Goal: Find specific page/section

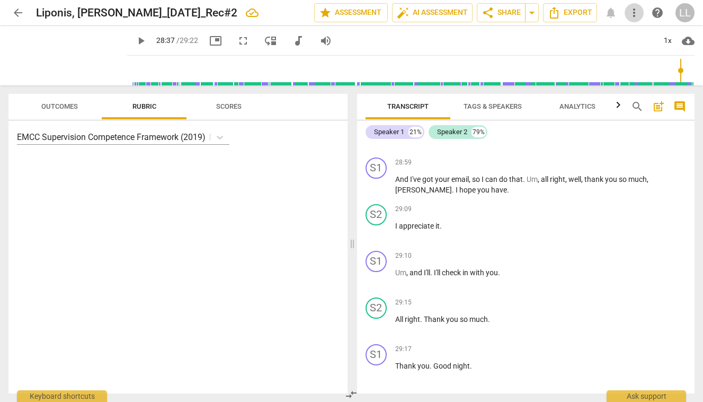
click at [633, 11] on span "more_vert" at bounding box center [634, 12] width 13 height 13
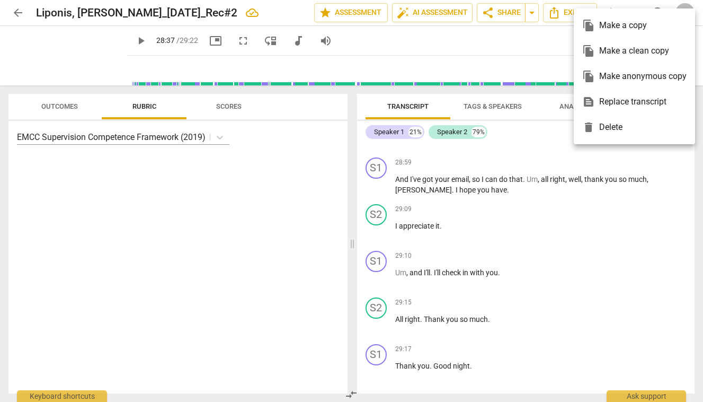
click at [212, 304] on div at bounding box center [351, 201] width 703 height 402
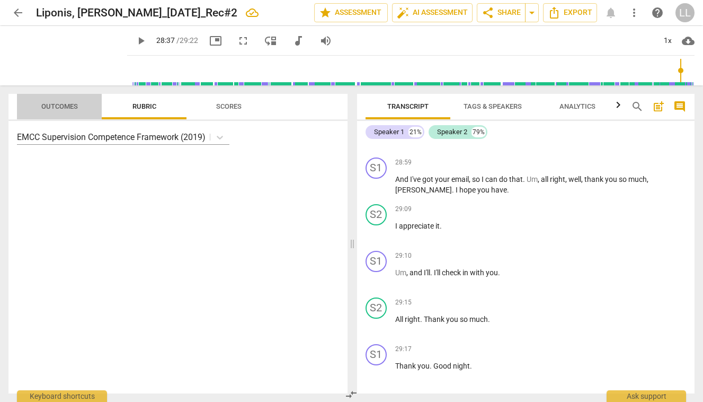
click at [59, 106] on span "Outcomes" at bounding box center [59, 106] width 37 height 8
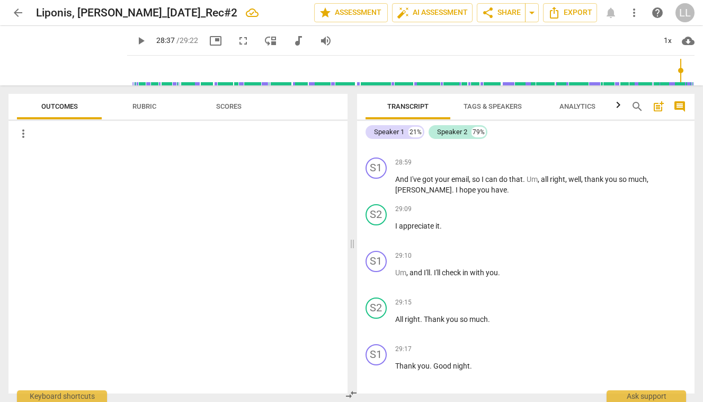
click at [19, 12] on span "arrow_back" at bounding box center [18, 12] width 13 height 13
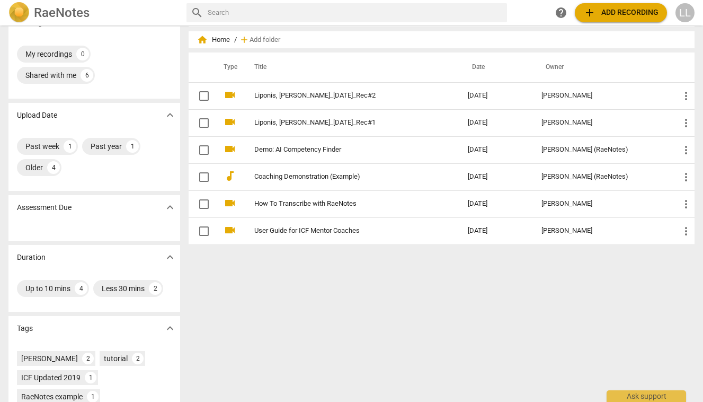
scroll to position [24, 0]
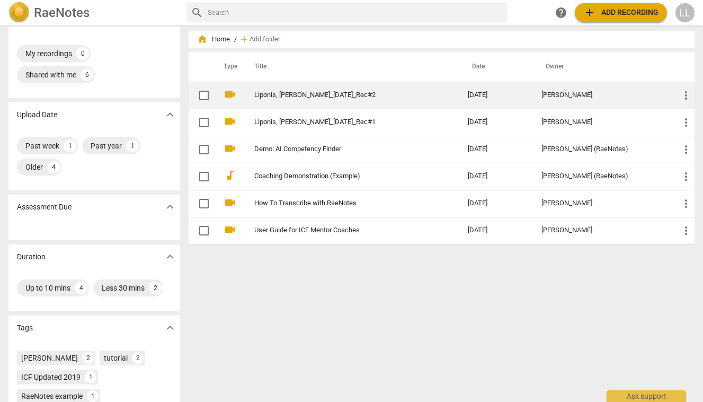
click at [681, 95] on span "more_vert" at bounding box center [686, 95] width 13 height 13
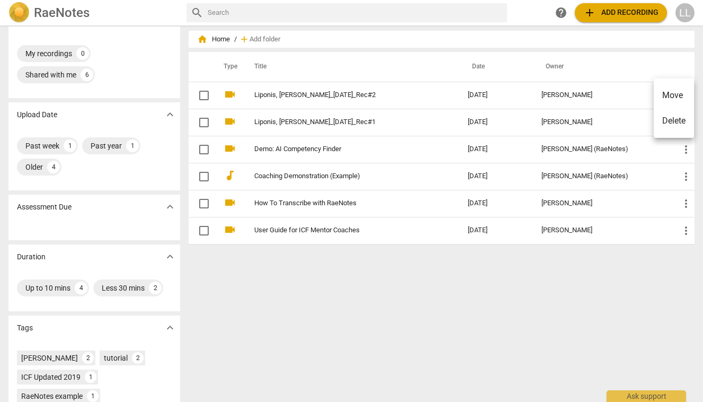
click at [386, 317] on div at bounding box center [351, 201] width 703 height 402
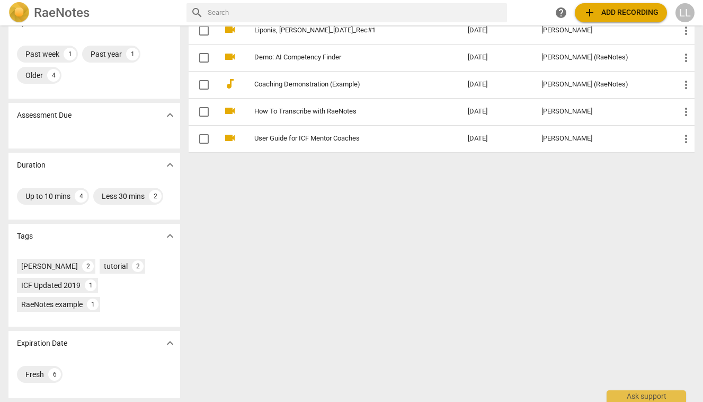
scroll to position [116, 0]
click at [57, 264] on div "[PERSON_NAME]" at bounding box center [49, 266] width 57 height 11
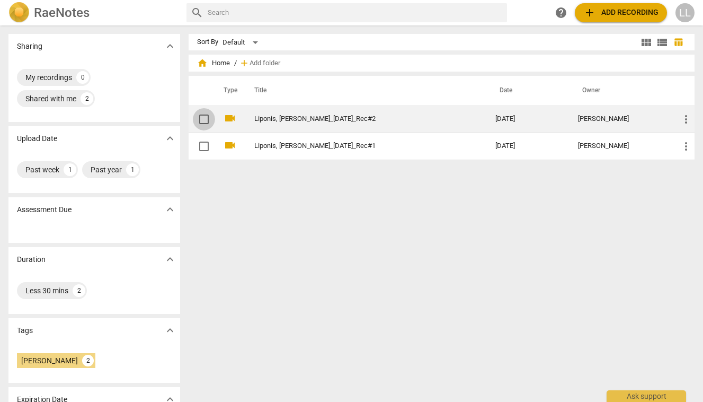
click at [202, 118] on input "checkbox" at bounding box center [204, 119] width 22 height 13
checkbox input "false"
click at [682, 117] on span "more_vert" at bounding box center [686, 119] width 13 height 13
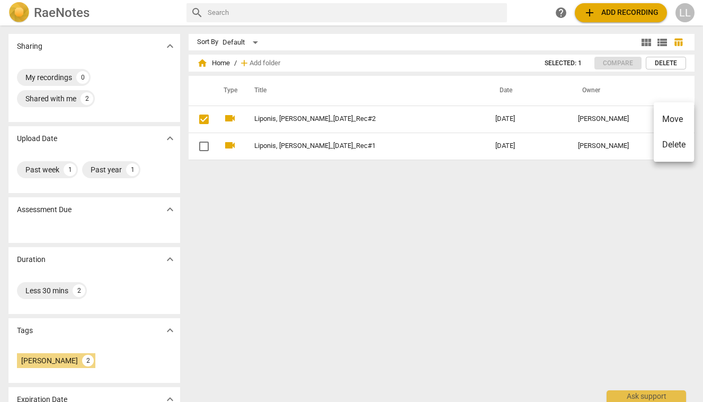
click at [633, 122] on div at bounding box center [351, 201] width 703 height 402
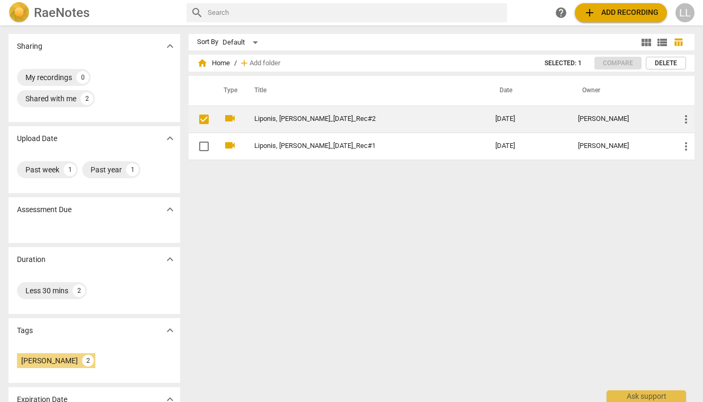
click at [202, 117] on input "checkbox" at bounding box center [204, 119] width 22 height 13
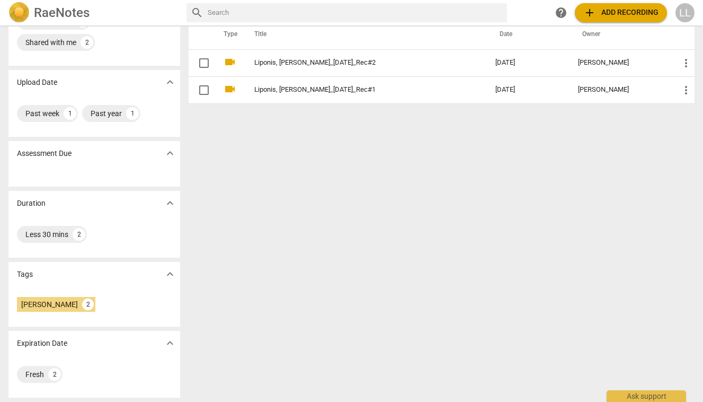
scroll to position [56, 0]
click at [170, 270] on span "expand_more" at bounding box center [170, 274] width 13 height 13
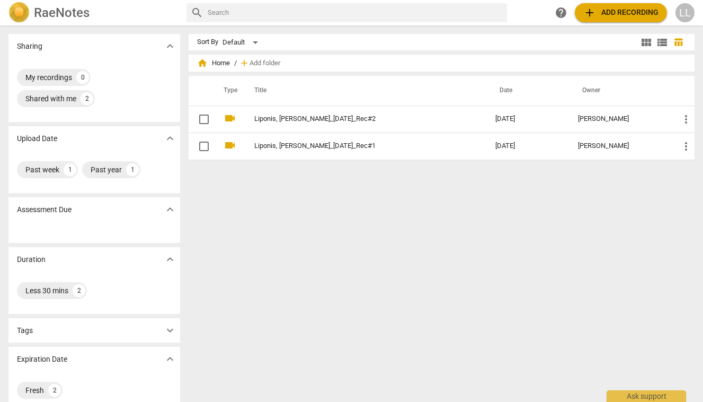
scroll to position [0, 0]
